Goal: Task Accomplishment & Management: Use online tool/utility

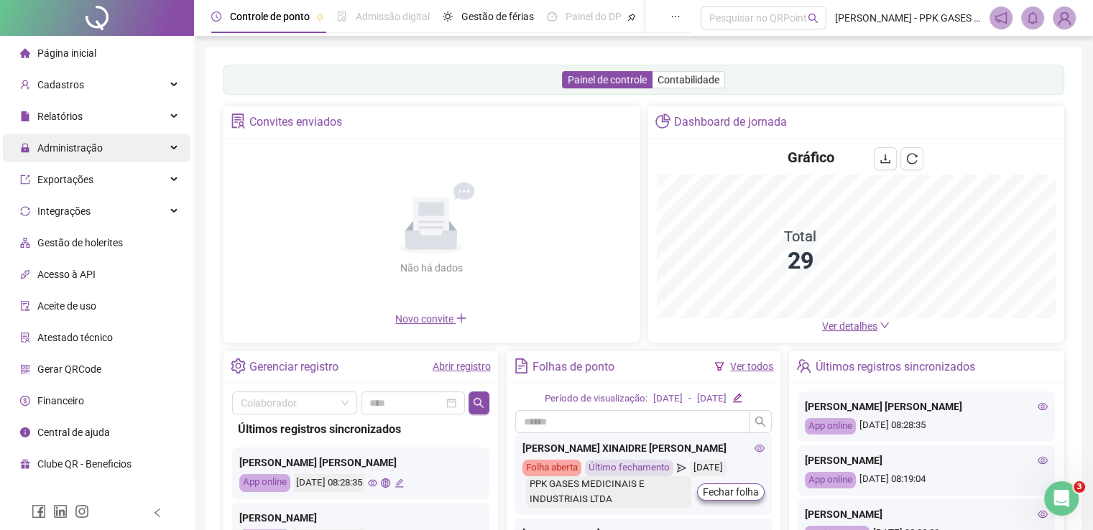
click at [68, 150] on span "Administração" at bounding box center [69, 147] width 65 height 11
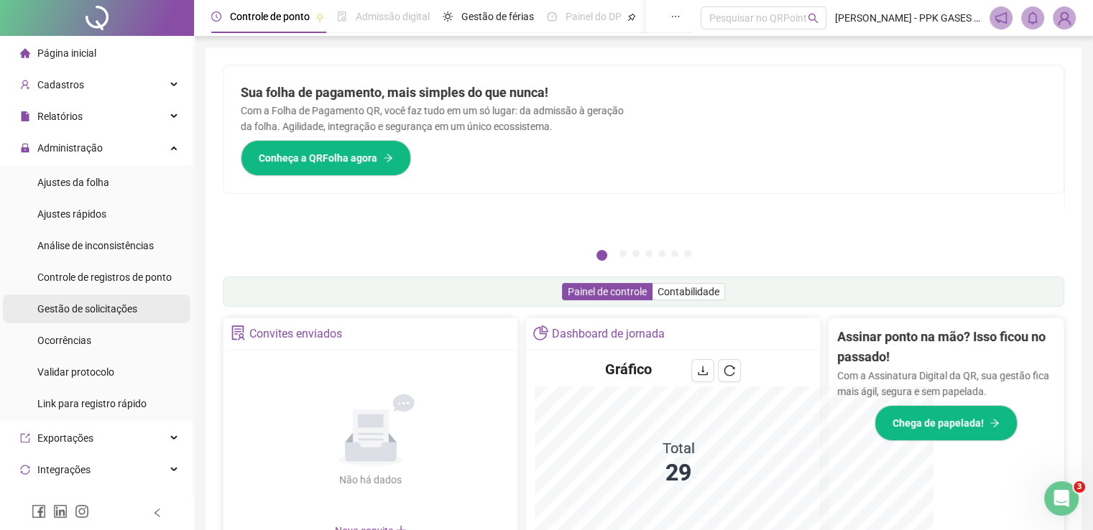
click at [79, 305] on span "Gestão de solicitações" at bounding box center [87, 308] width 100 height 11
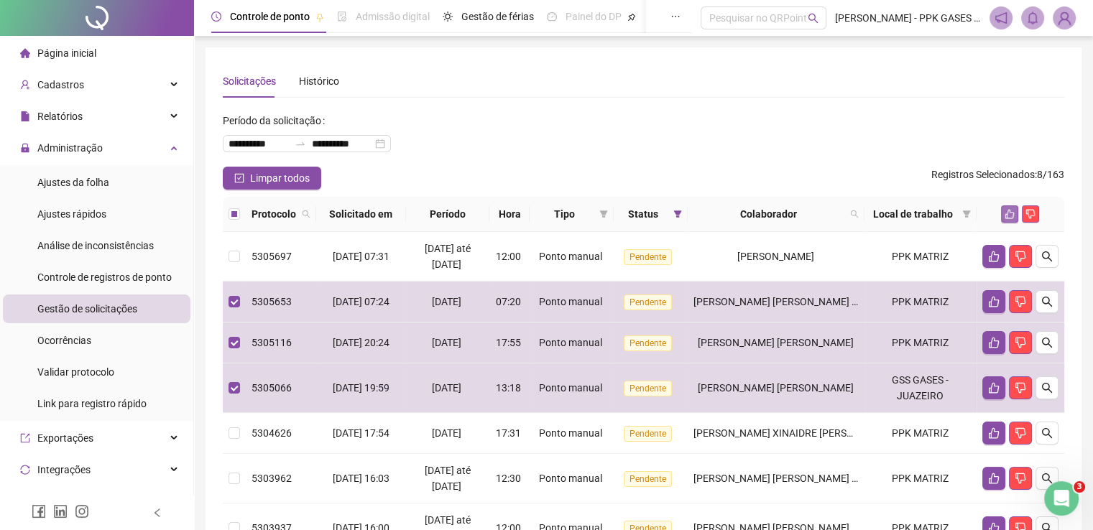
click at [1005, 215] on icon "like" at bounding box center [1009, 214] width 9 height 9
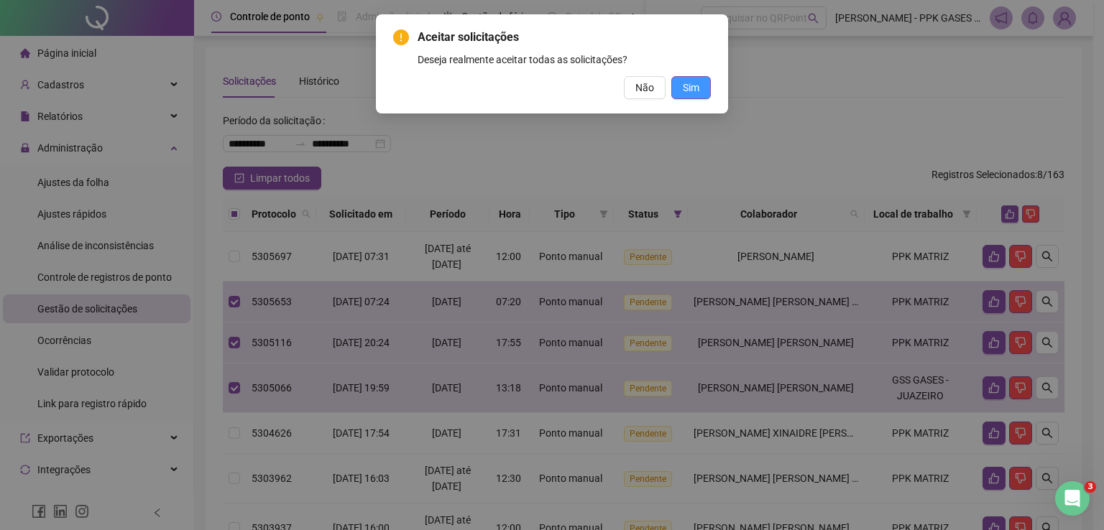
click at [698, 88] on span "Sim" at bounding box center [691, 88] width 17 height 16
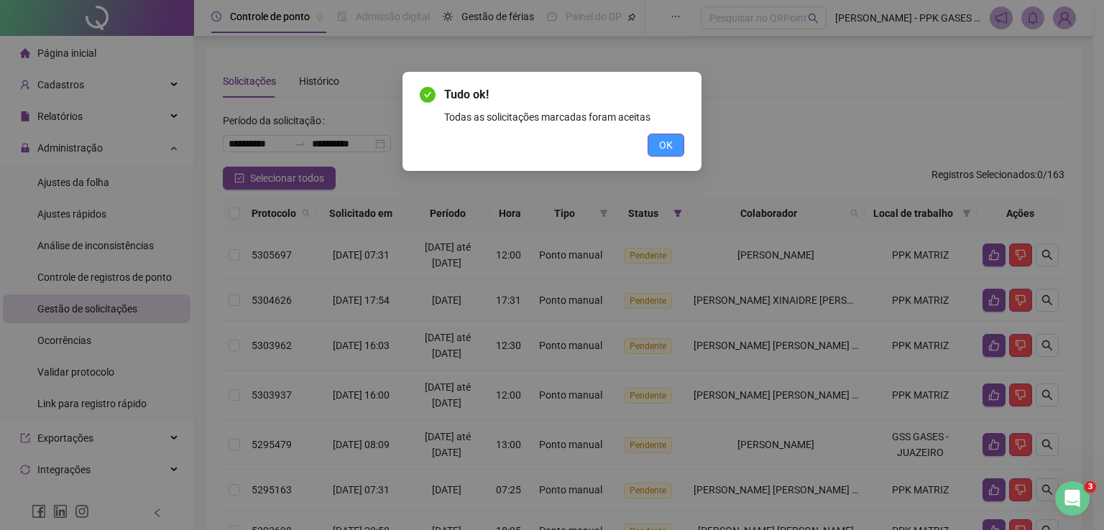
click at [667, 149] on span "OK" at bounding box center [666, 145] width 14 height 16
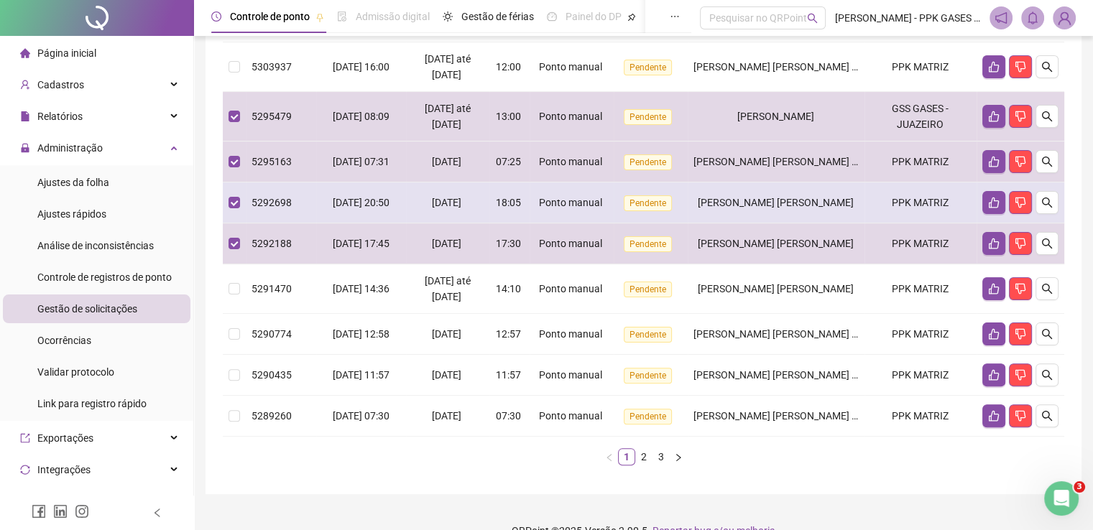
scroll to position [354, 0]
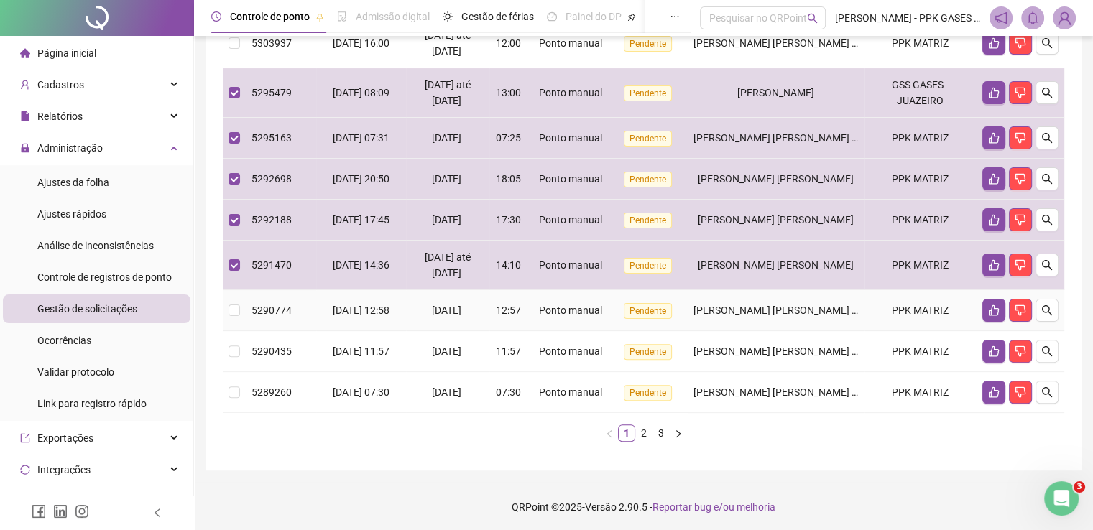
click at [233, 300] on td at bounding box center [234, 310] width 23 height 41
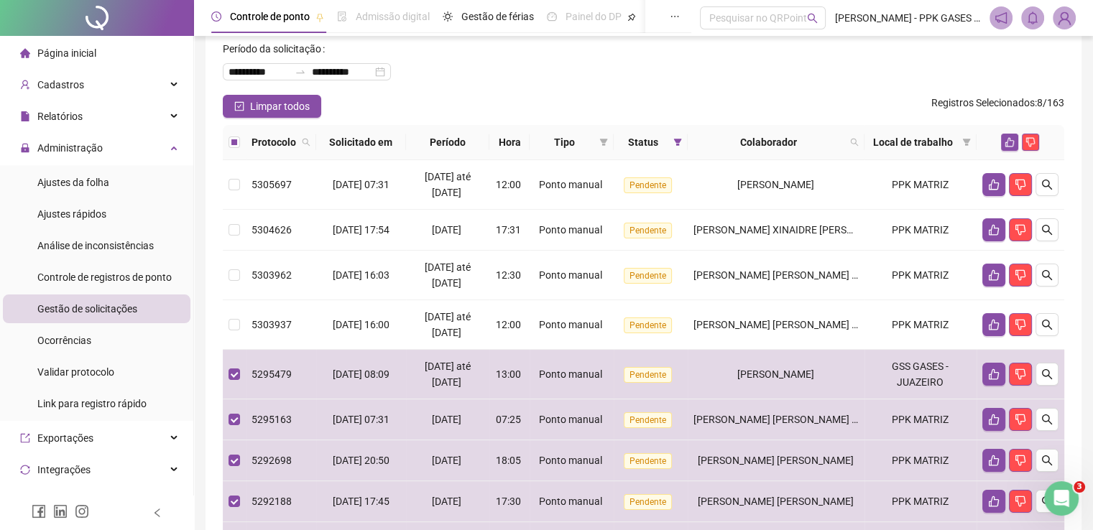
scroll to position [66, 0]
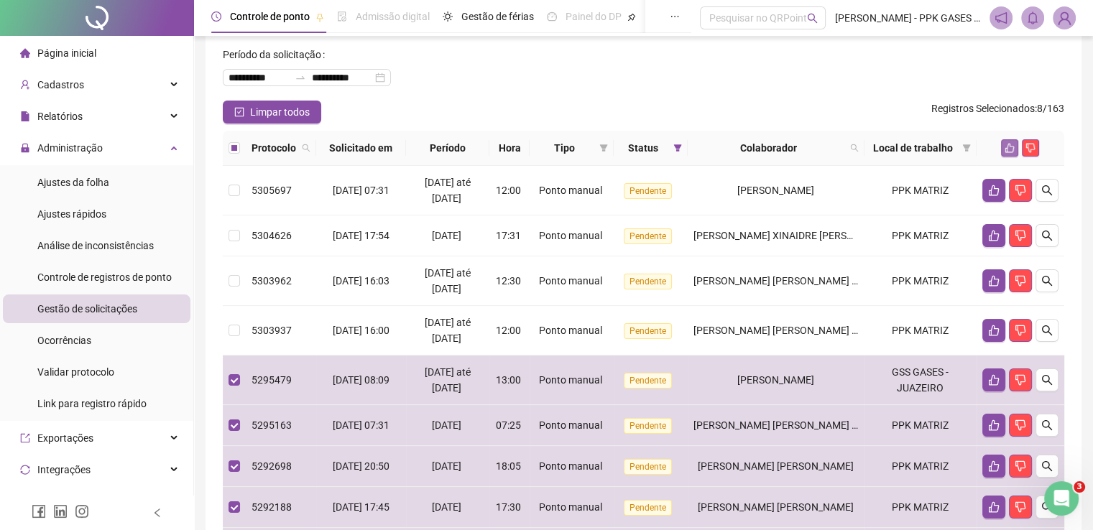
click at [1007, 144] on icon "like" at bounding box center [1010, 148] width 10 height 10
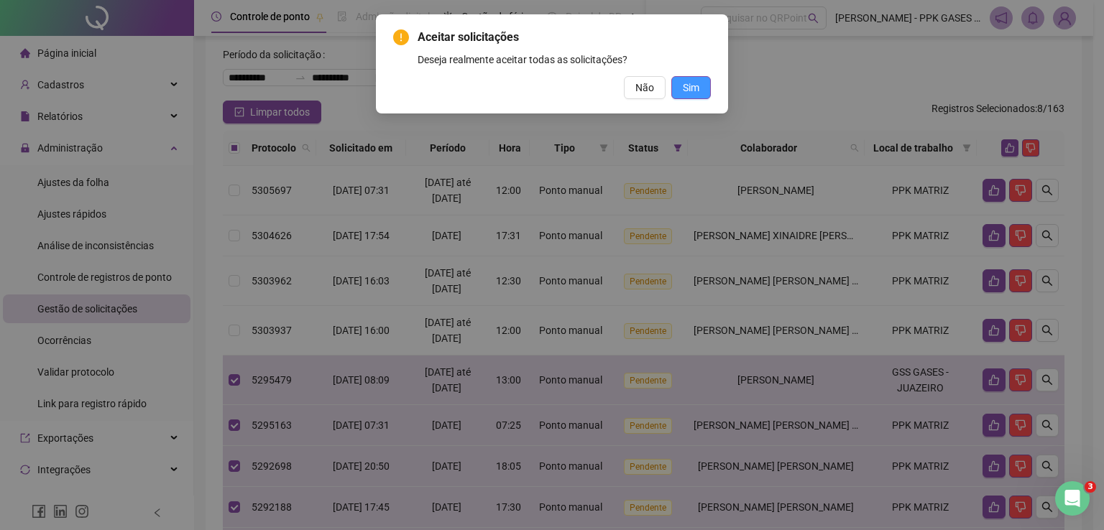
click at [688, 88] on span "Sim" at bounding box center [691, 88] width 17 height 16
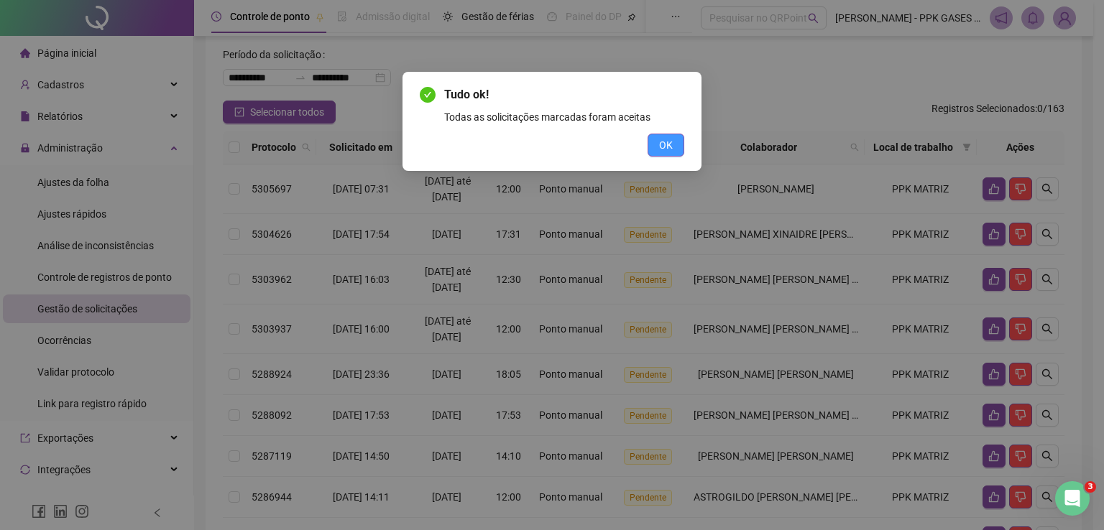
click at [660, 143] on span "OK" at bounding box center [666, 145] width 14 height 16
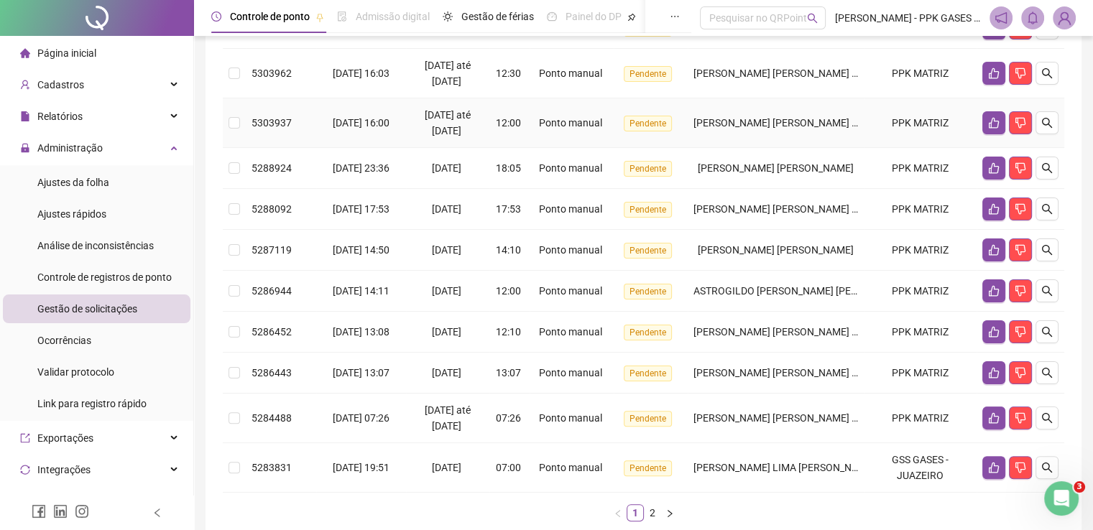
scroll to position [282, 0]
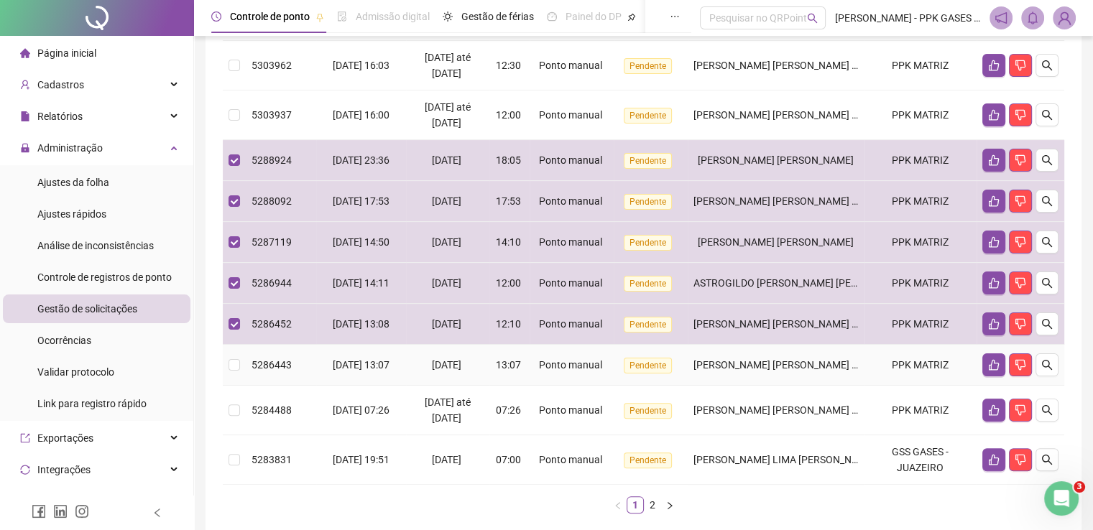
click at [227, 368] on td at bounding box center [234, 365] width 23 height 41
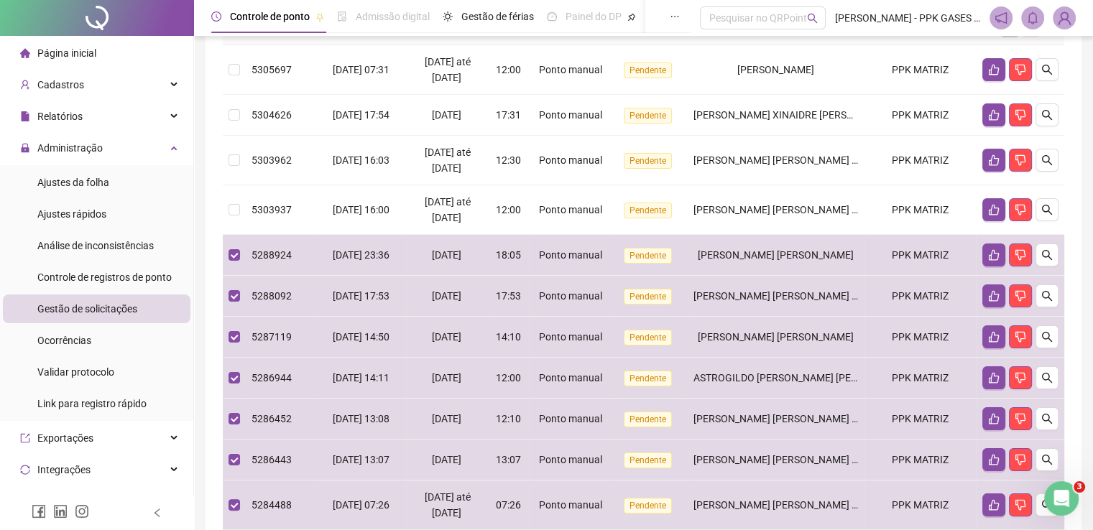
scroll to position [0, 0]
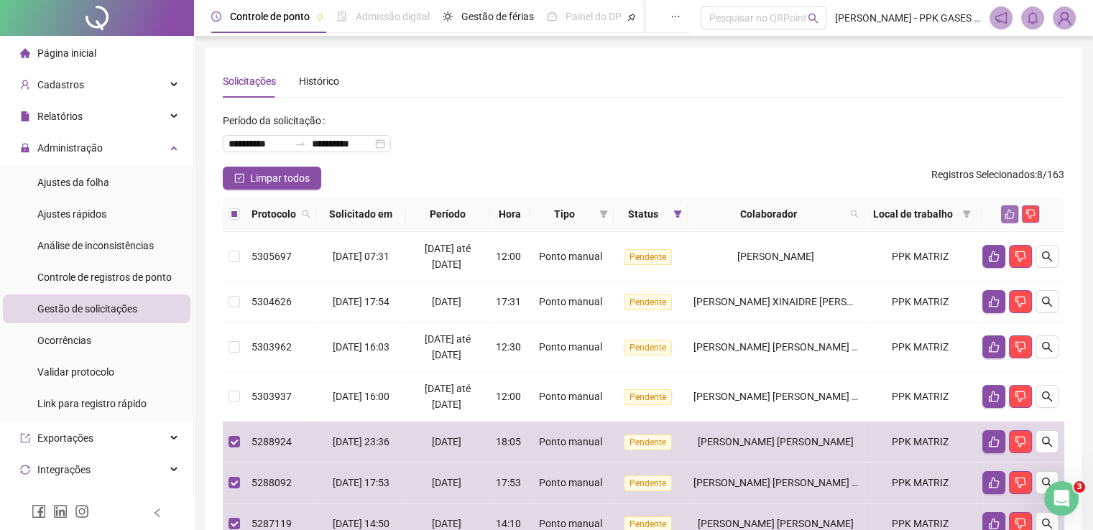
click at [1007, 217] on icon "like" at bounding box center [1009, 214] width 9 height 9
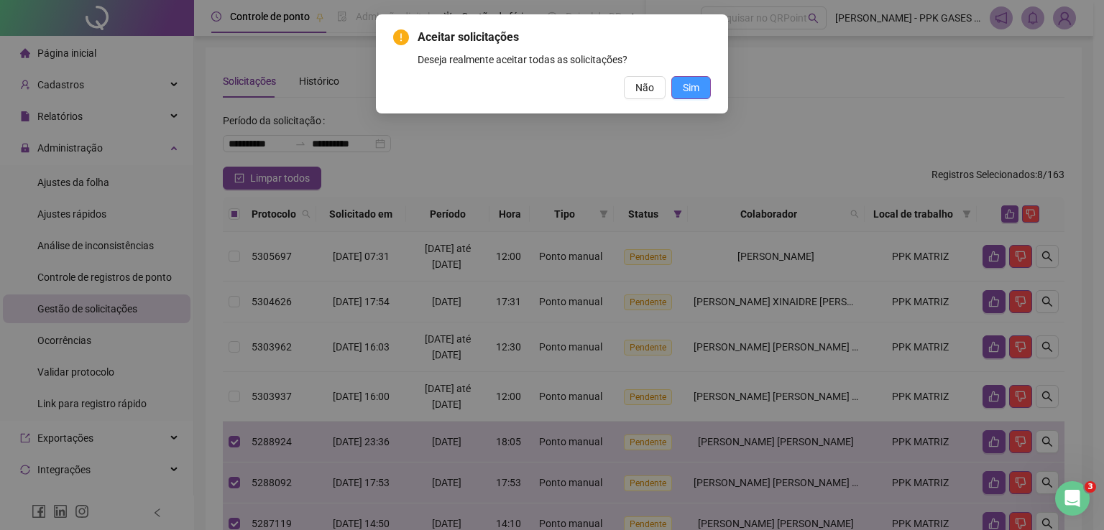
click at [687, 81] on span "Sim" at bounding box center [691, 88] width 17 height 16
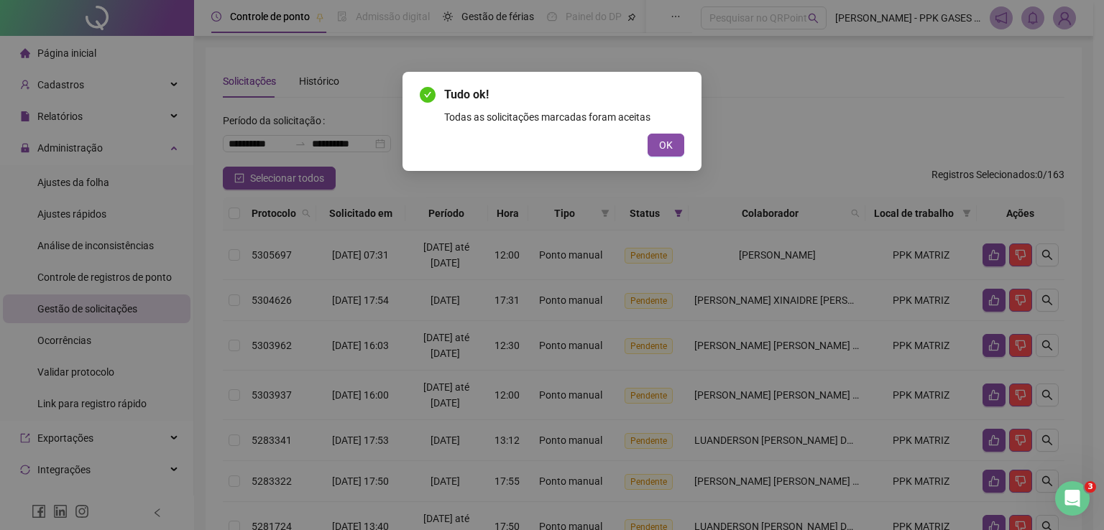
click at [668, 148] on span "OK" at bounding box center [666, 145] width 14 height 16
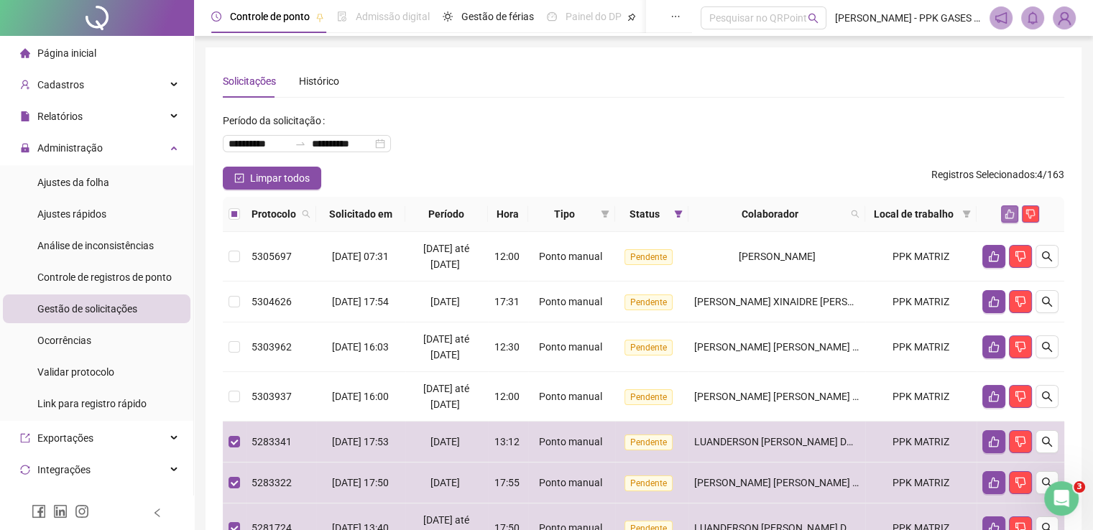
click at [1006, 216] on icon "like" at bounding box center [1010, 214] width 10 height 10
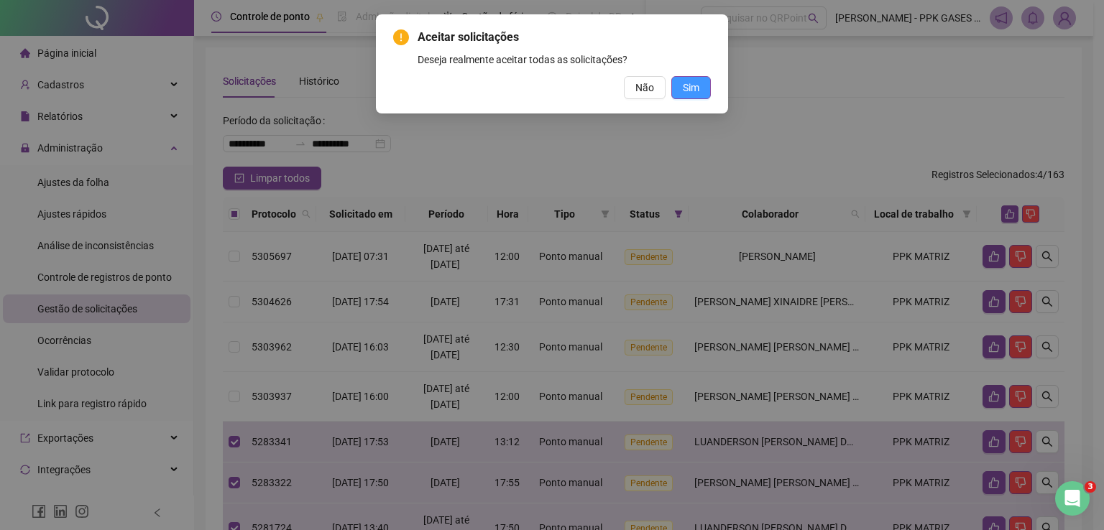
click at [706, 90] on button "Sim" at bounding box center [691, 87] width 40 height 23
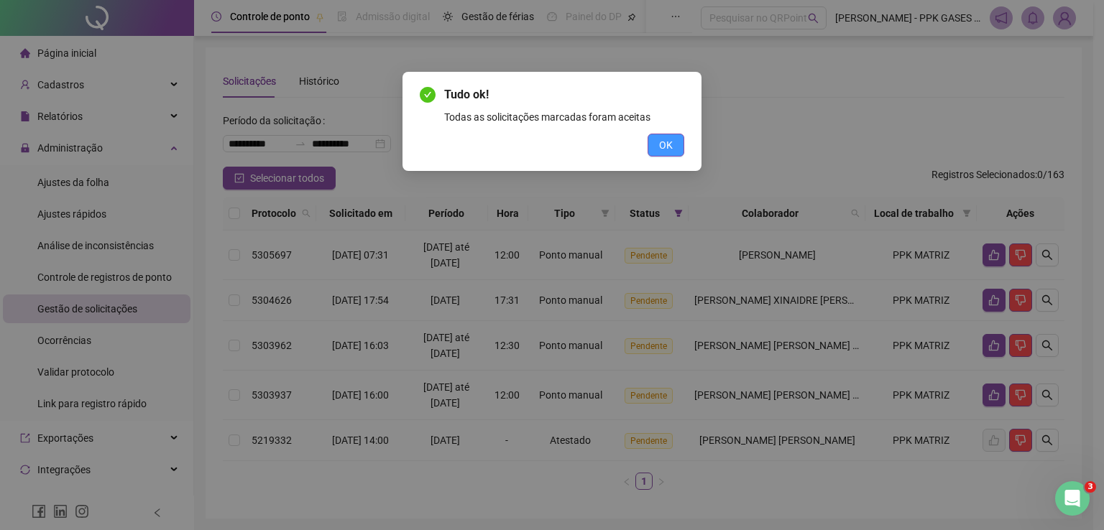
click at [658, 150] on button "OK" at bounding box center [665, 145] width 37 height 23
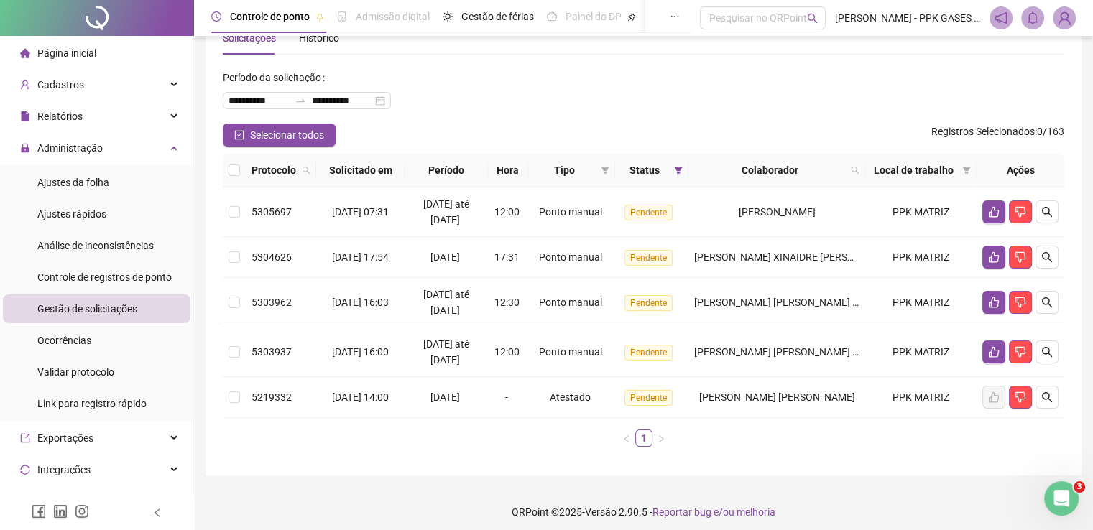
scroll to position [67, 0]
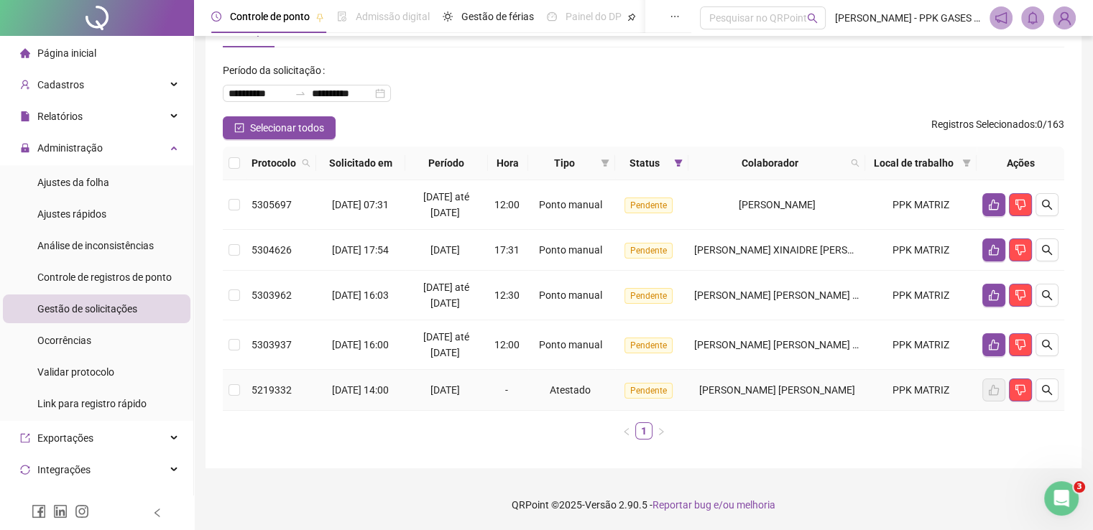
click at [240, 389] on td at bounding box center [234, 390] width 23 height 41
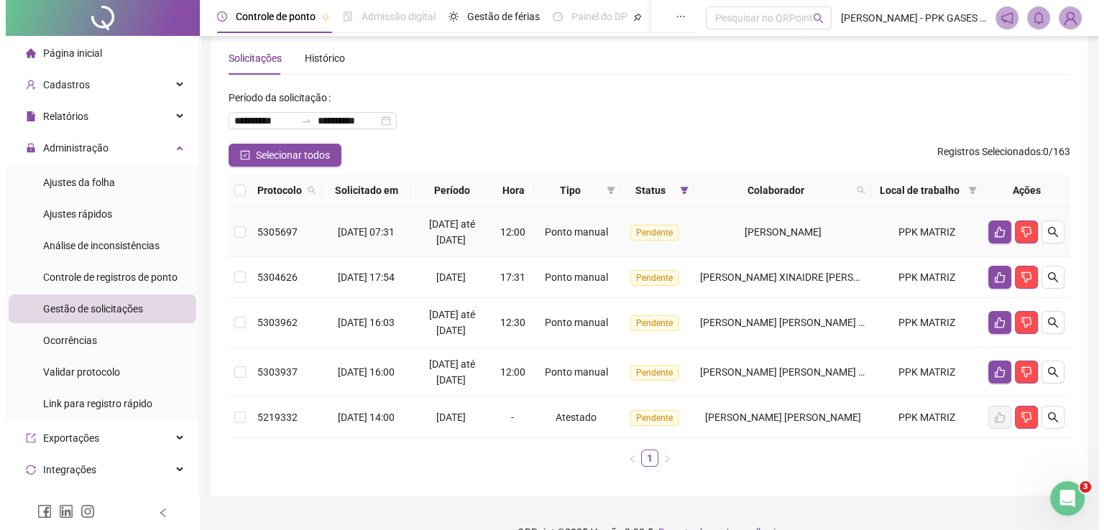
scroll to position [0, 0]
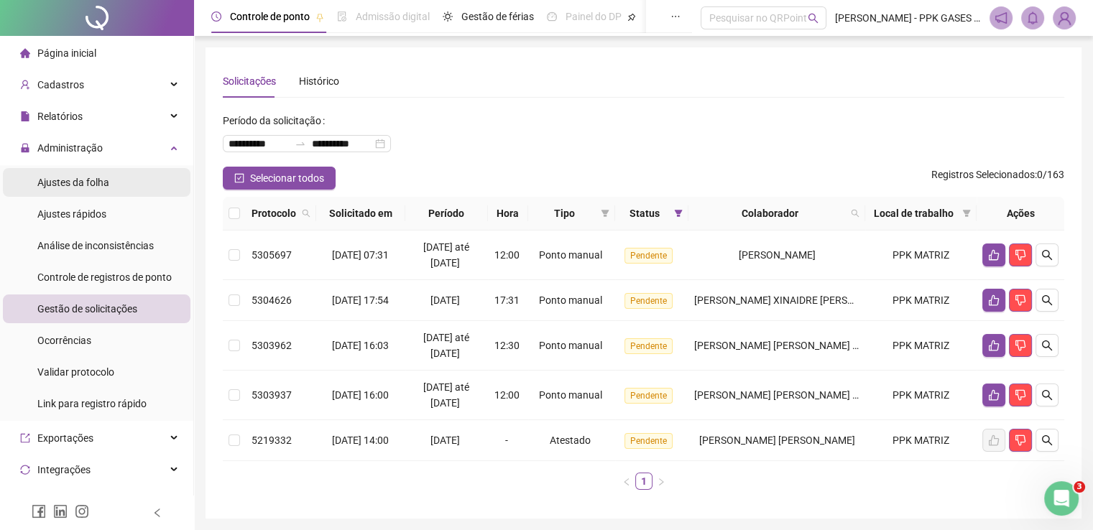
click at [80, 189] on div "Ajustes da folha" at bounding box center [73, 182] width 72 height 29
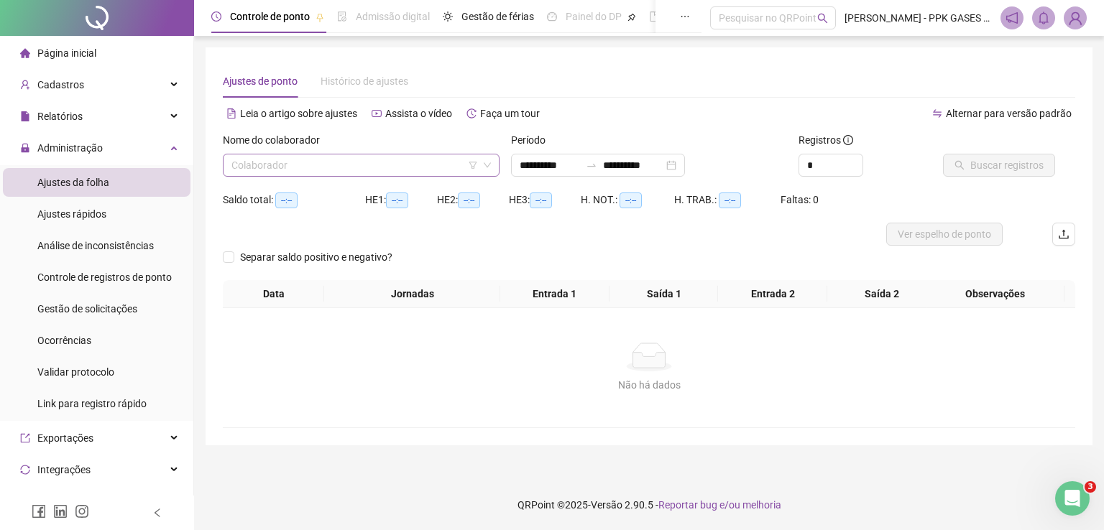
click at [402, 170] on input "search" at bounding box center [354, 165] width 246 height 22
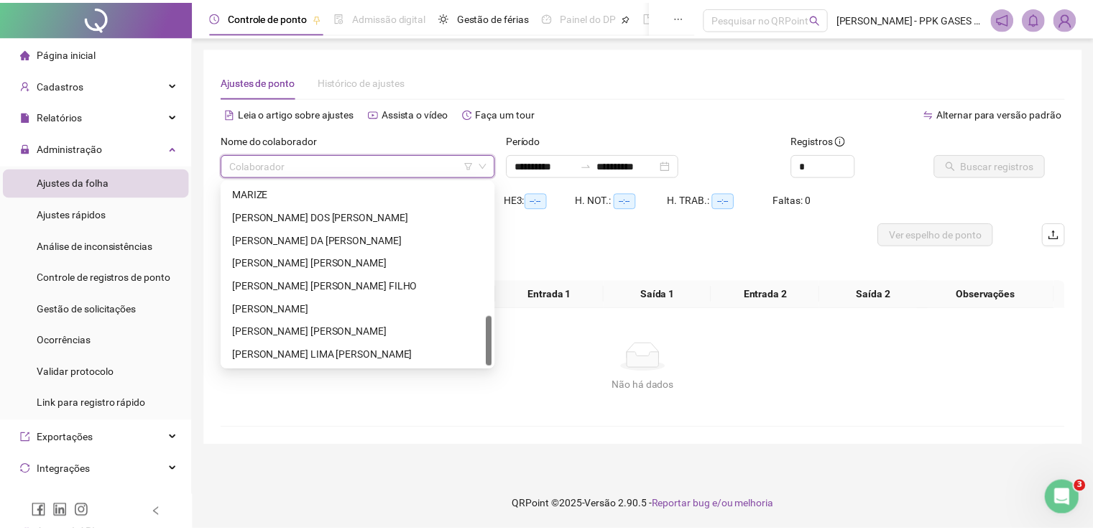
scroll to position [339, 0]
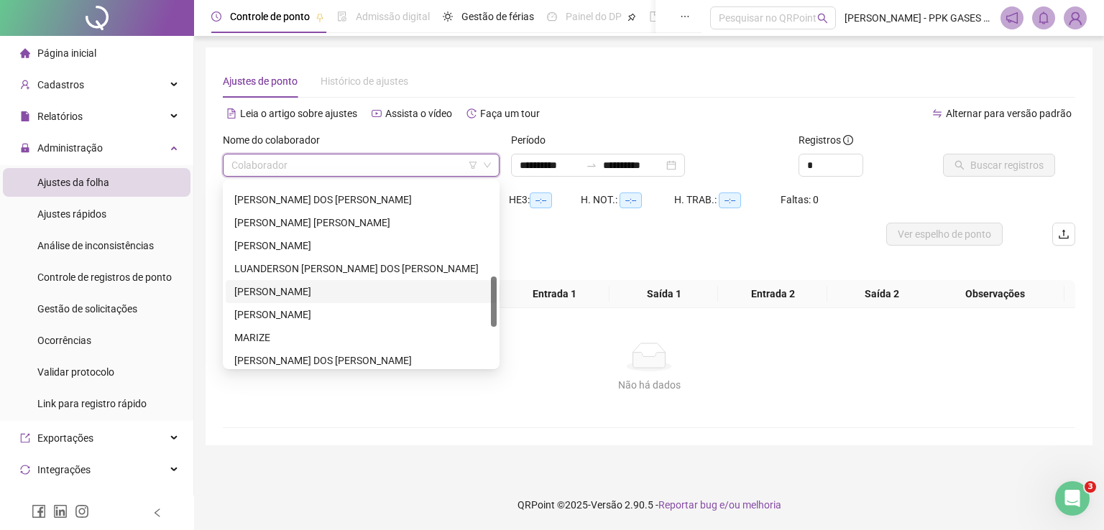
click at [269, 291] on div "[PERSON_NAME]" at bounding box center [361, 292] width 254 height 16
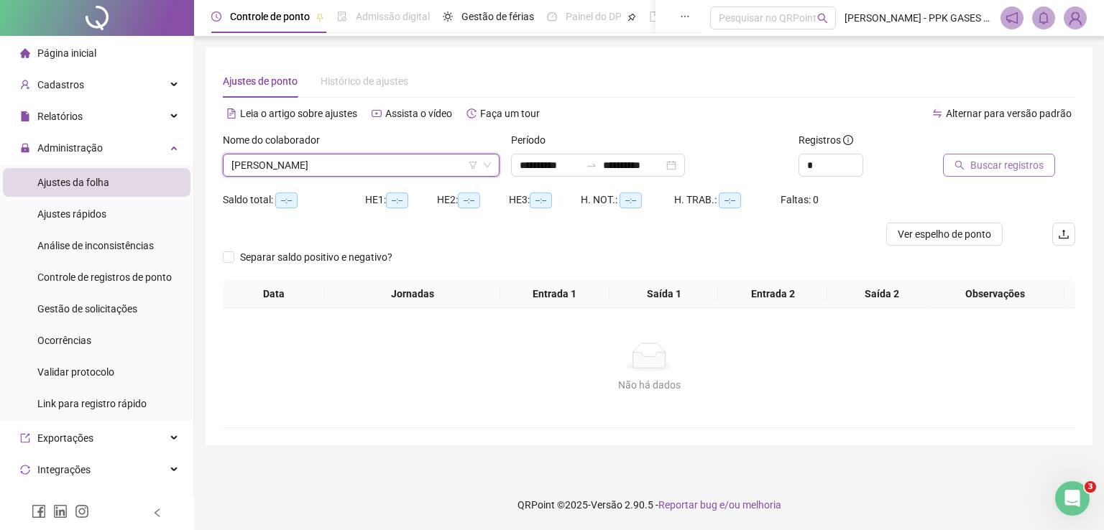
click at [974, 166] on span "Buscar registros" at bounding box center [1006, 165] width 73 height 16
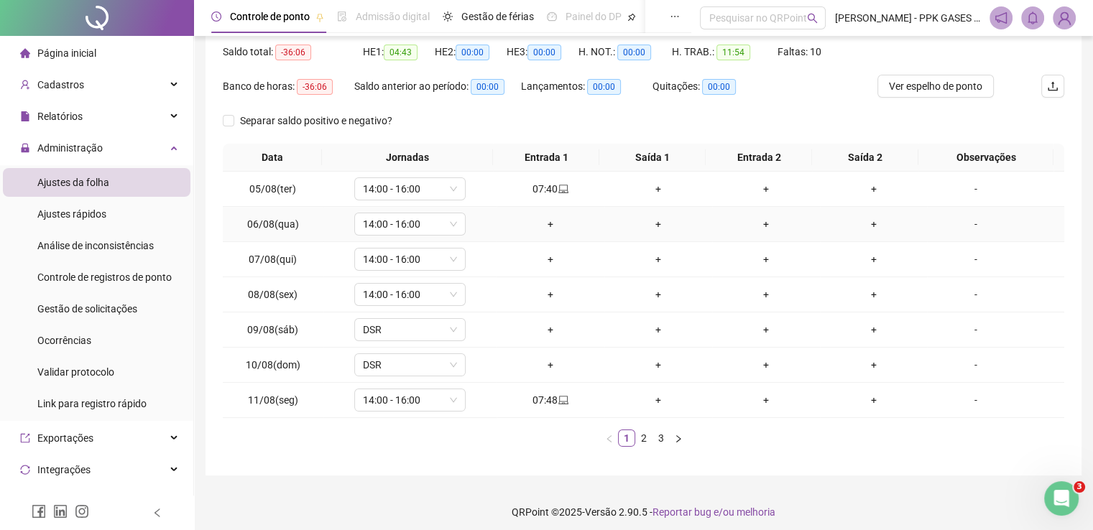
scroll to position [154, 0]
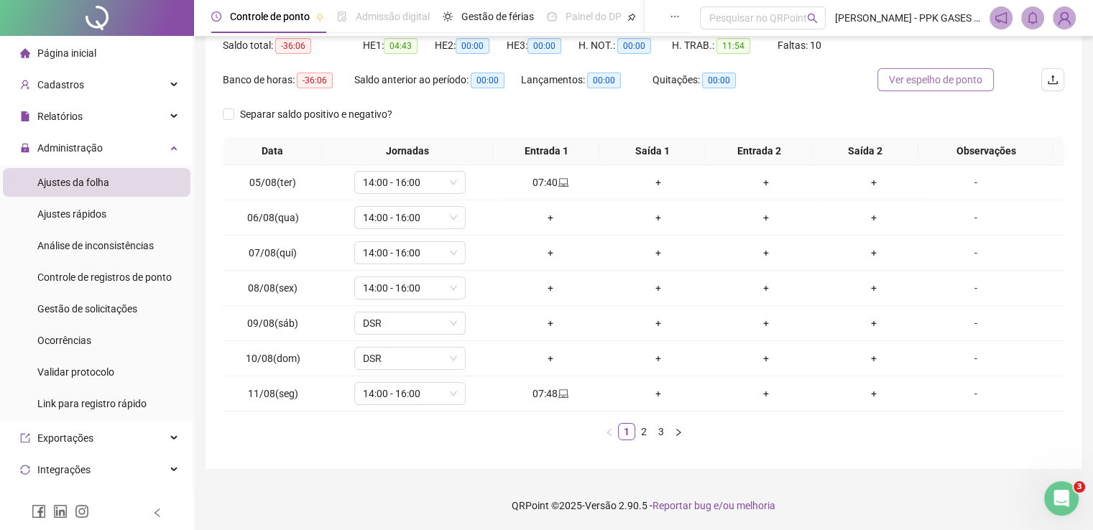
click at [942, 89] on button "Ver espelho de ponto" at bounding box center [935, 79] width 116 height 23
